Goal: Information Seeking & Learning: Learn about a topic

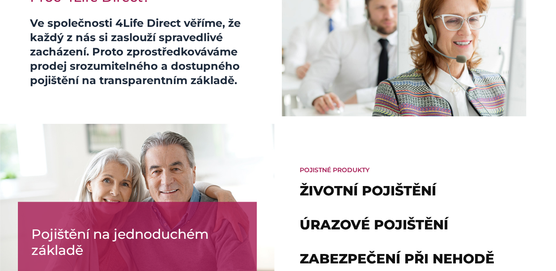
scroll to position [524, 0]
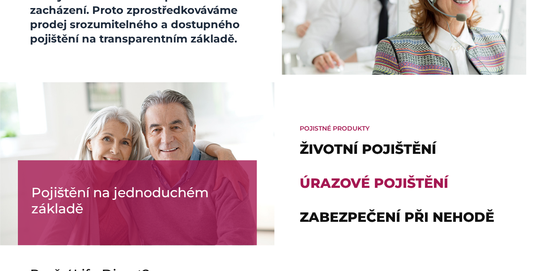
click at [377, 184] on link "Úrazové pojištění" at bounding box center [374, 183] width 148 height 17
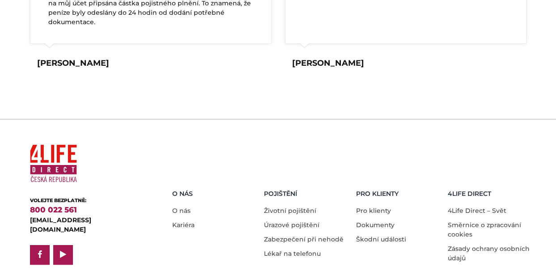
scroll to position [1613, 0]
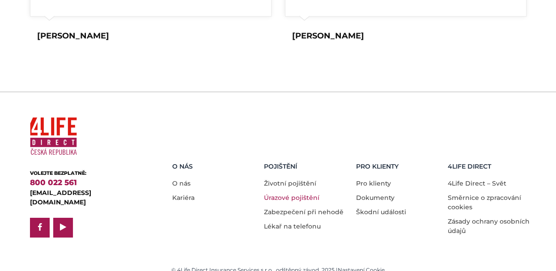
click at [286, 194] on link "Úrazové pojištění" at bounding box center [291, 198] width 55 height 8
